Goal: Communication & Community: Answer question/provide support

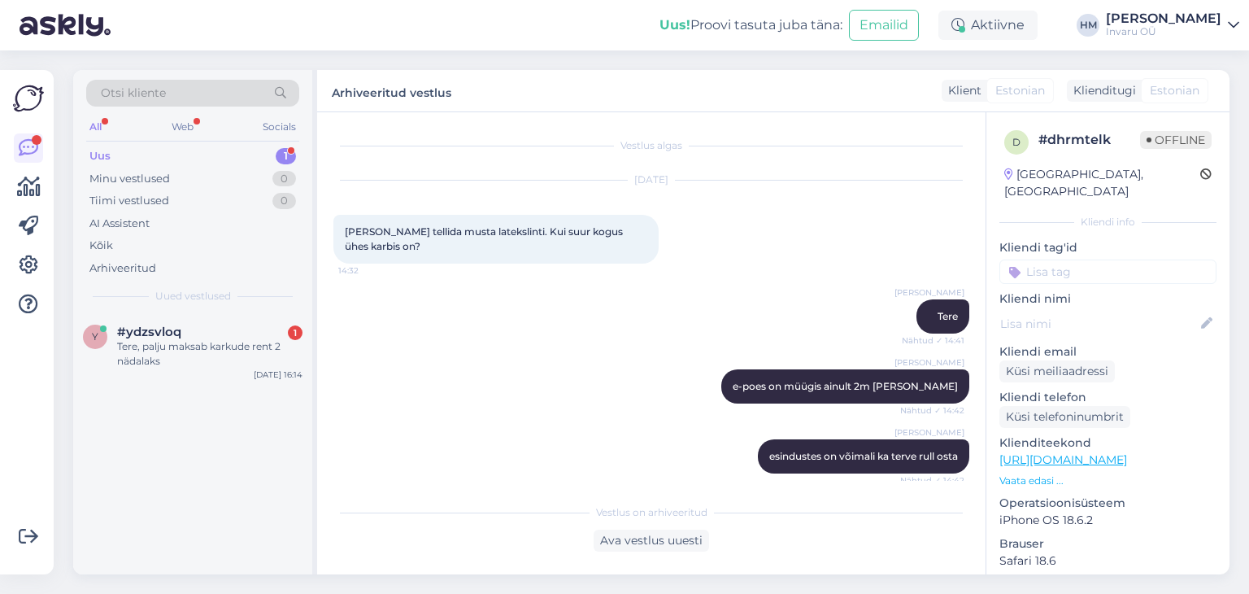
scroll to position [754, 0]
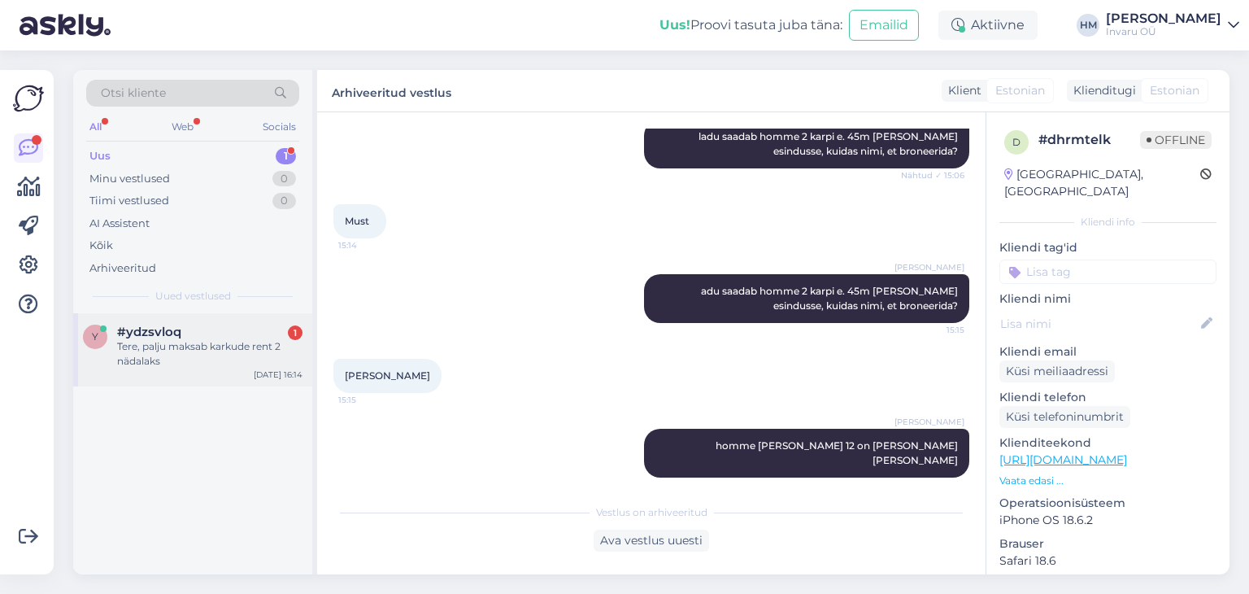
click at [197, 353] on div "Tere, palju maksab karkude rent 2 nädalaks" at bounding box center [209, 353] width 185 height 29
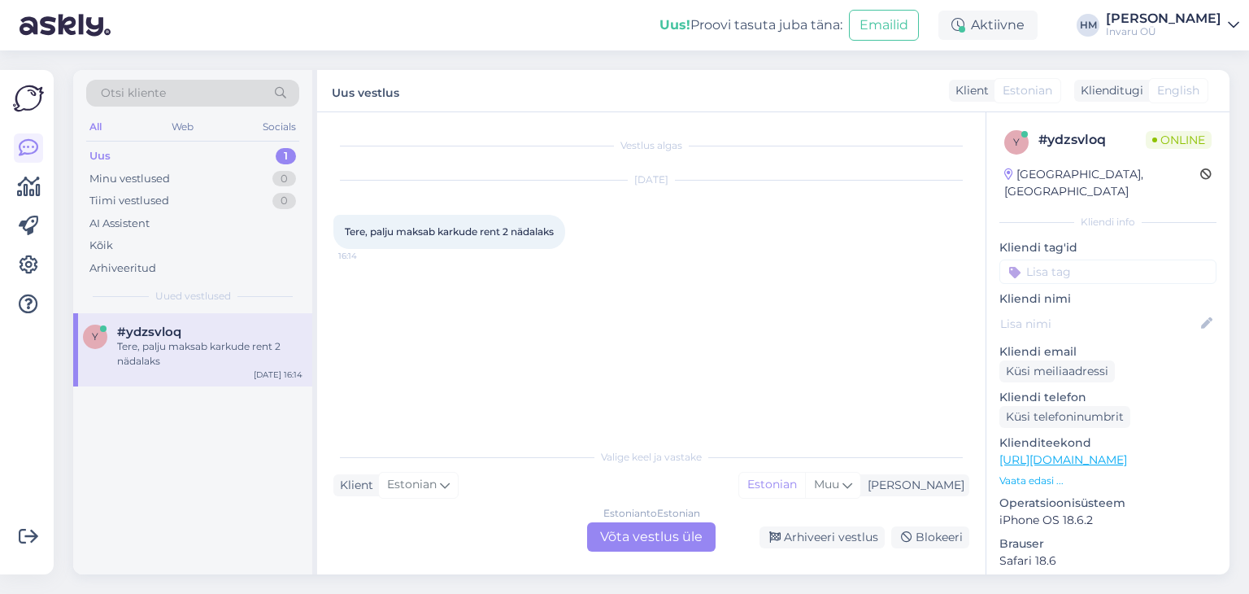
click at [646, 541] on div "Estonian to Estonian Võta vestlus üle" at bounding box center [651, 536] width 128 height 29
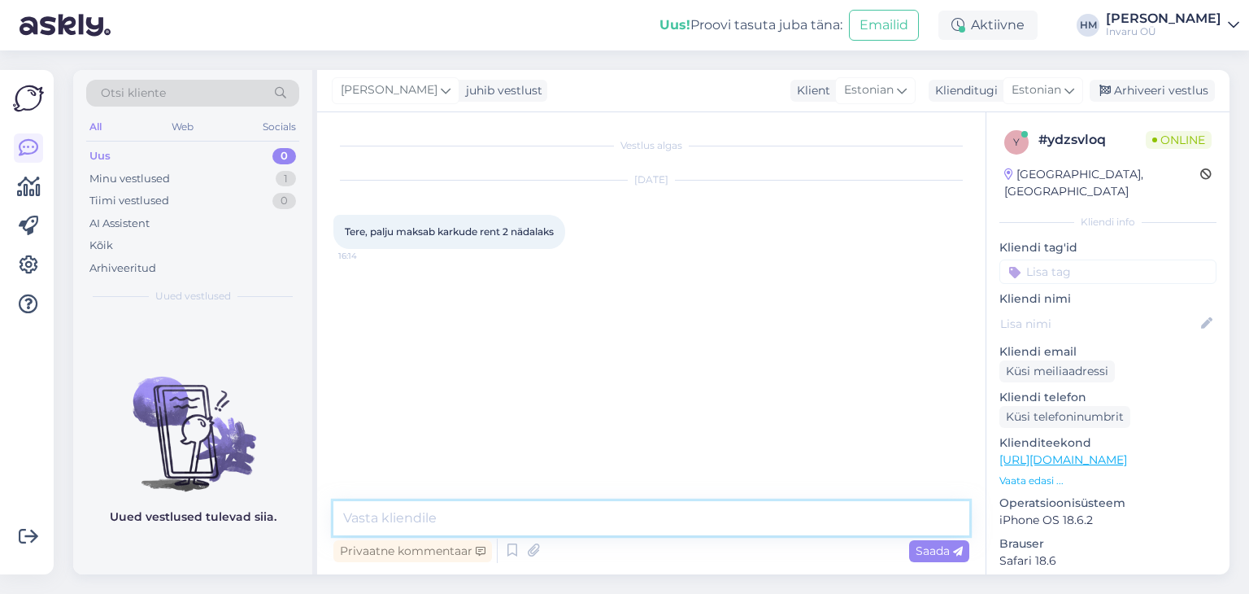
click at [362, 511] on textarea at bounding box center [651, 518] width 636 height 34
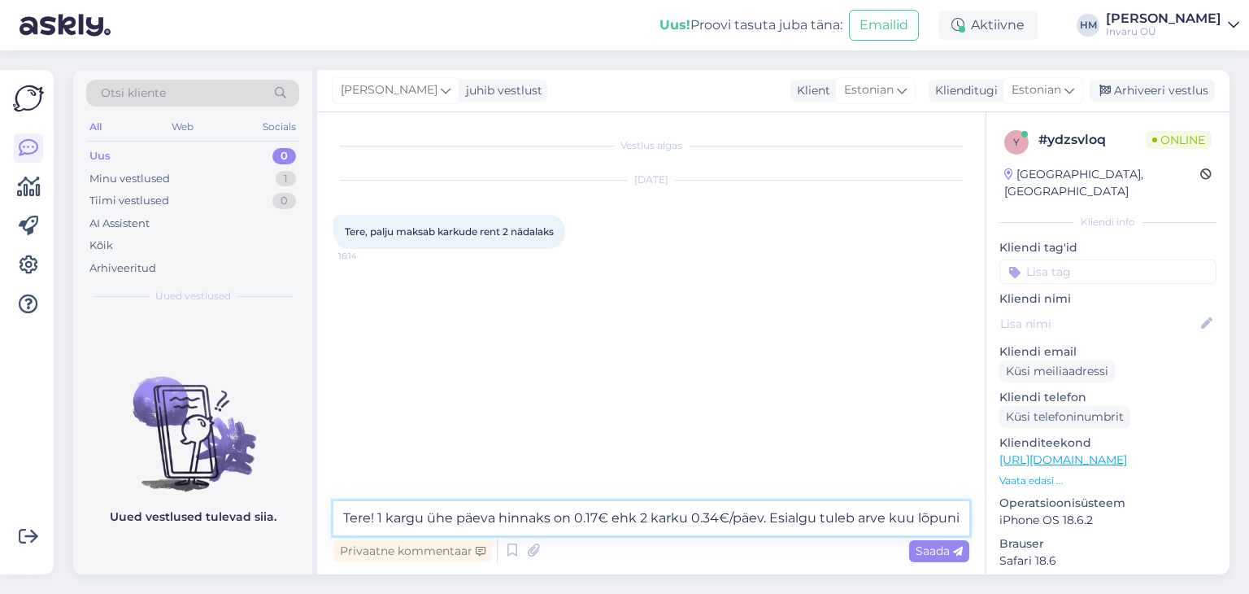
type textarea "Tere! 1 kargu ühe päeva hinnaks on 0.17€ ehk 2 karku 0.34€/päev. Esialgu tuleb …"
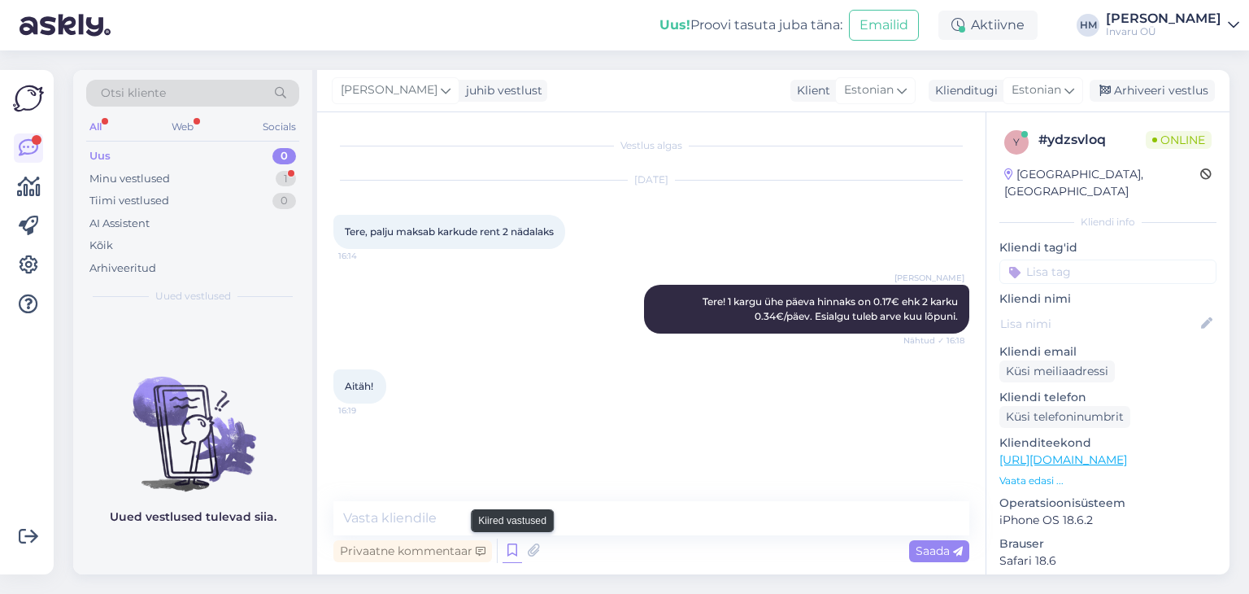
click at [507, 553] on icon at bounding box center [512, 550] width 20 height 24
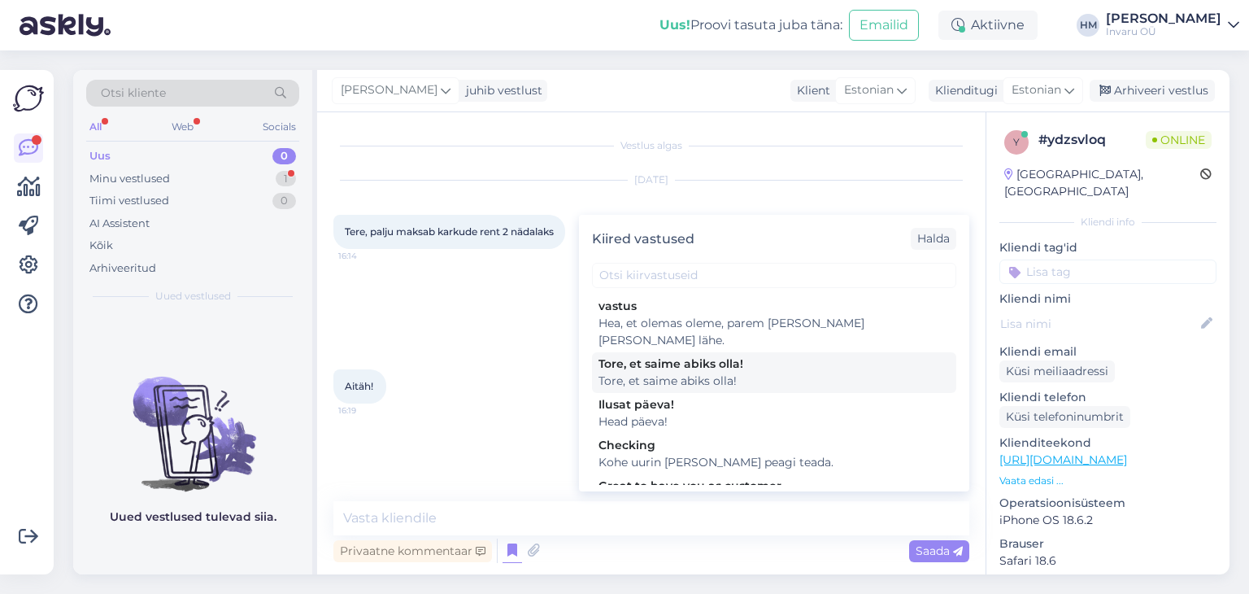
click at [630, 372] on div "Tore, et saime abiks olla!" at bounding box center [773, 380] width 351 height 17
type textarea "Tore, et saime abiks olla!"
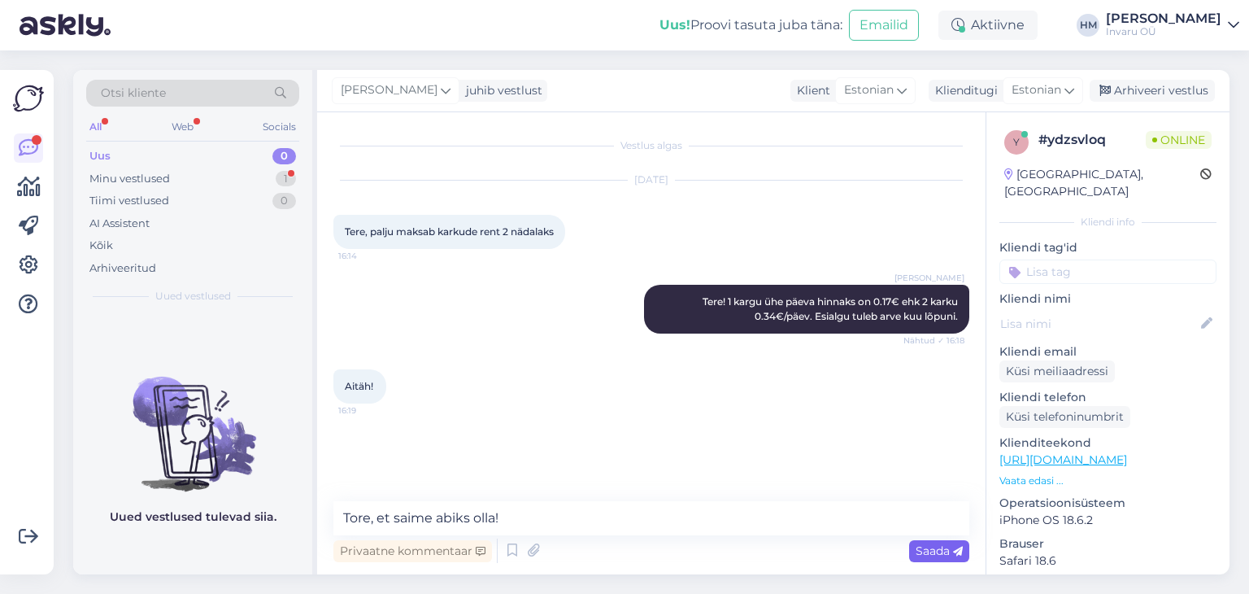
click at [923, 553] on span "Saada" at bounding box center [938, 550] width 47 height 15
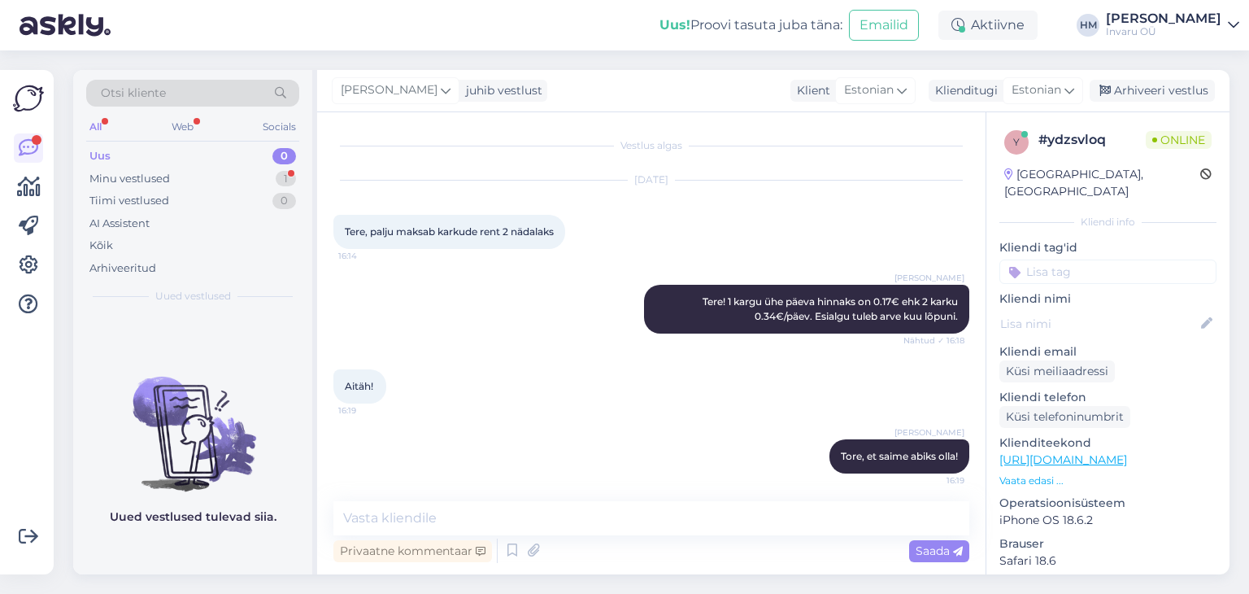
scroll to position [5, 0]
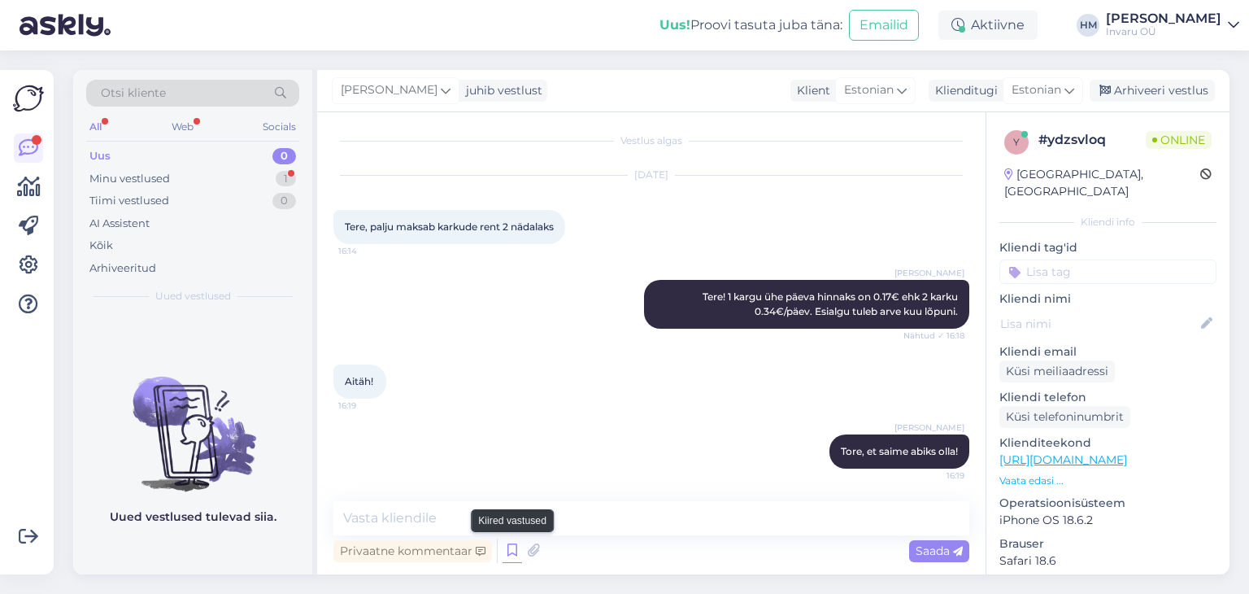
click at [511, 546] on icon at bounding box center [512, 550] width 20 height 24
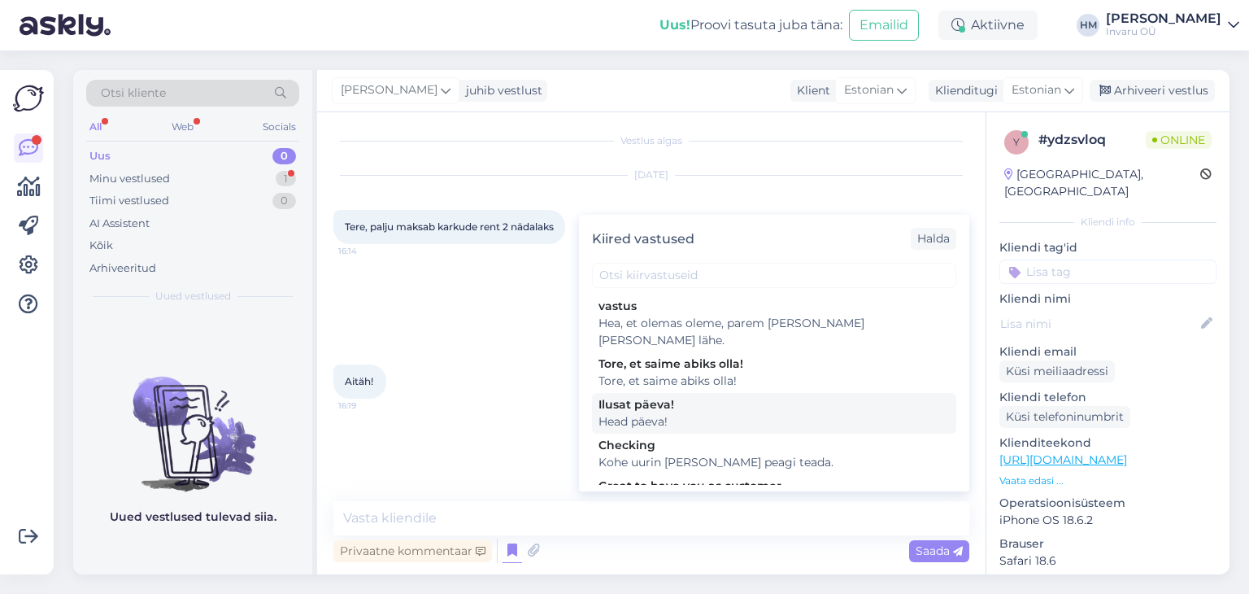
click at [641, 413] on div "Head päeva!" at bounding box center [773, 421] width 351 height 17
type textarea "Head päeva!"
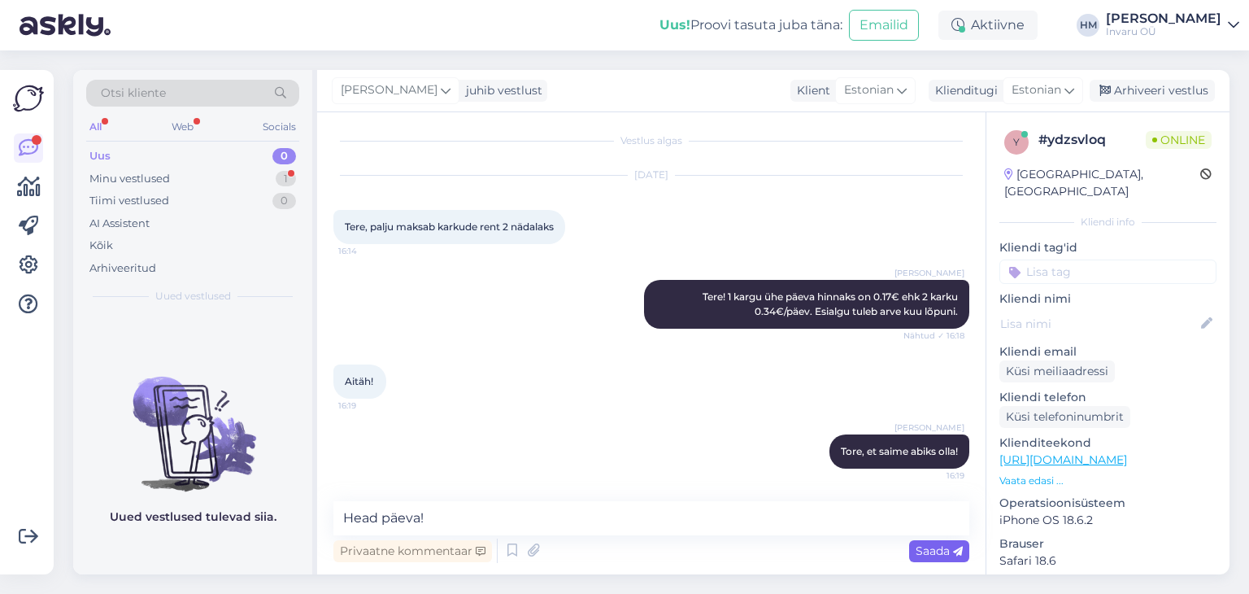
click at [910, 547] on div "Saada" at bounding box center [939, 551] width 60 height 22
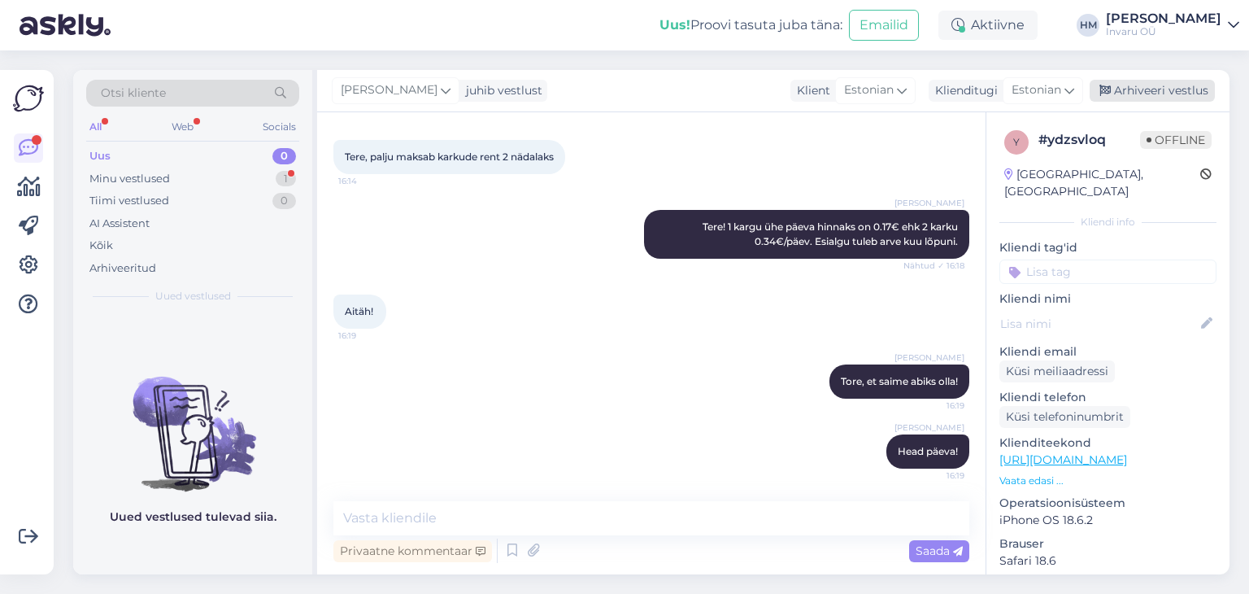
click at [1168, 85] on div "Arhiveeri vestlus" at bounding box center [1151, 91] width 125 height 22
